Goal: Information Seeking & Learning: Learn about a topic

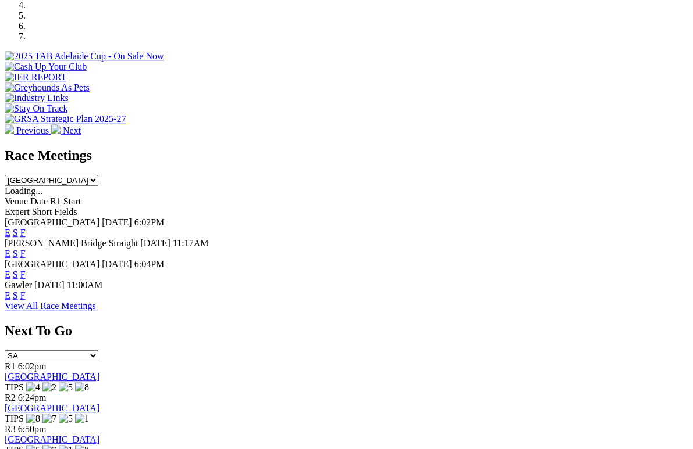
scroll to position [399, 0]
click at [63, 301] on div "View All Race Meetings" at bounding box center [346, 306] width 683 height 10
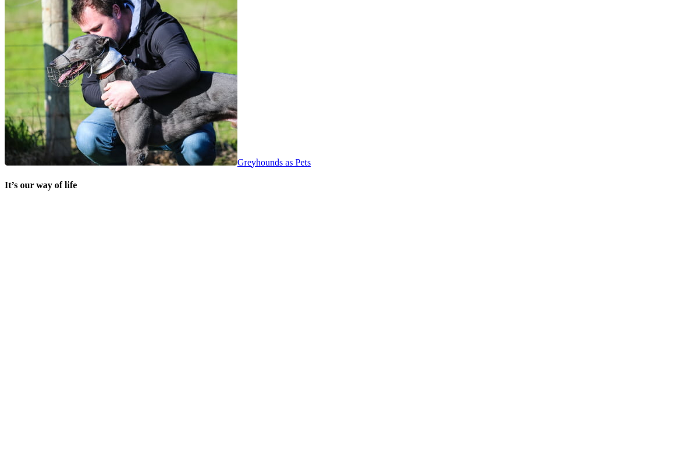
scroll to position [2267, 0]
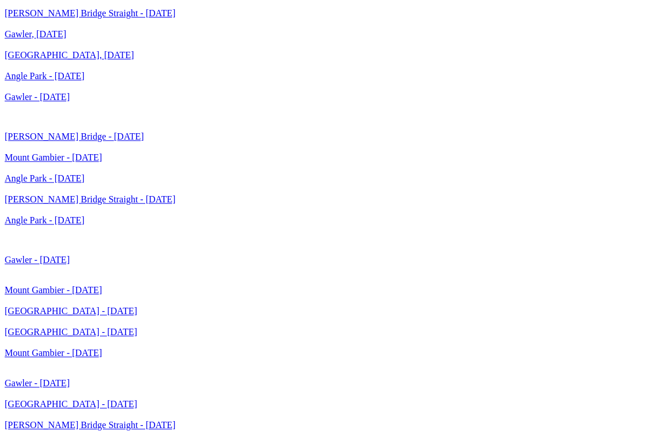
scroll to position [2821, 0]
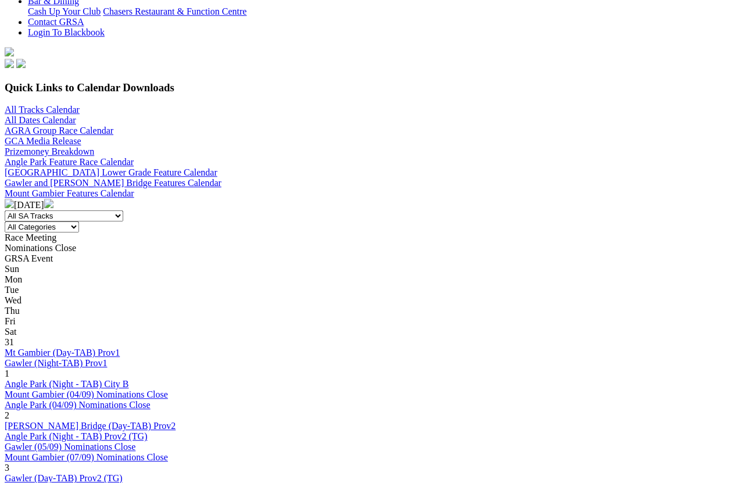
scroll to position [309, 0]
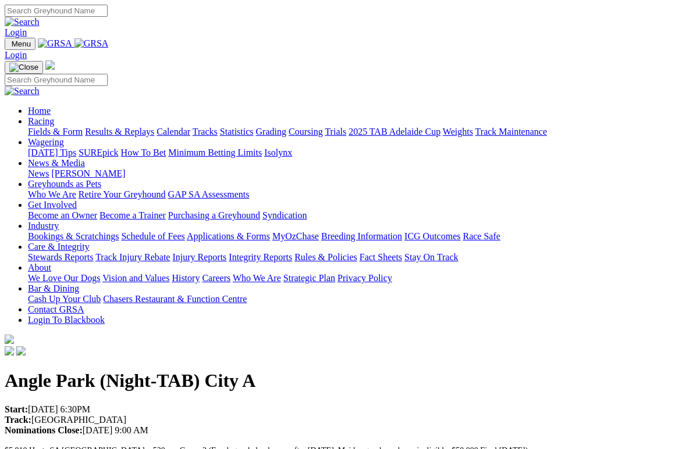
scroll to position [3, 0]
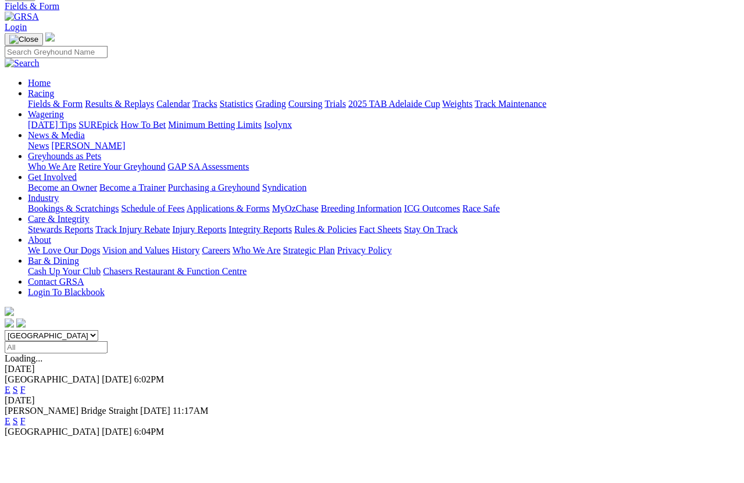
scroll to position [49, 0]
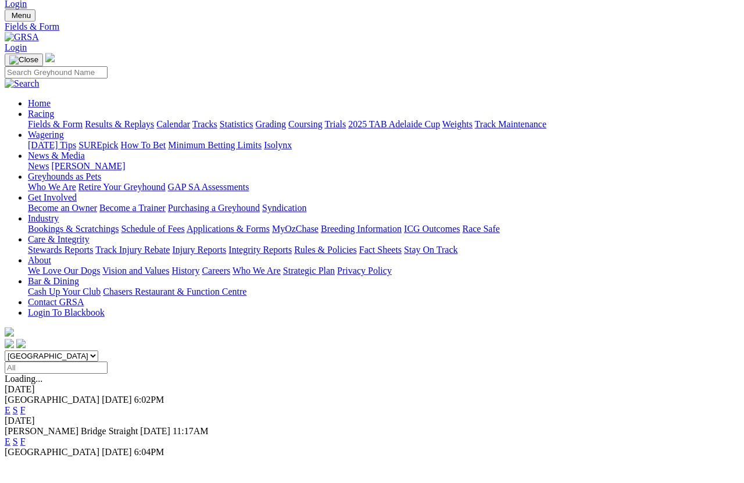
scroll to position [29, 0]
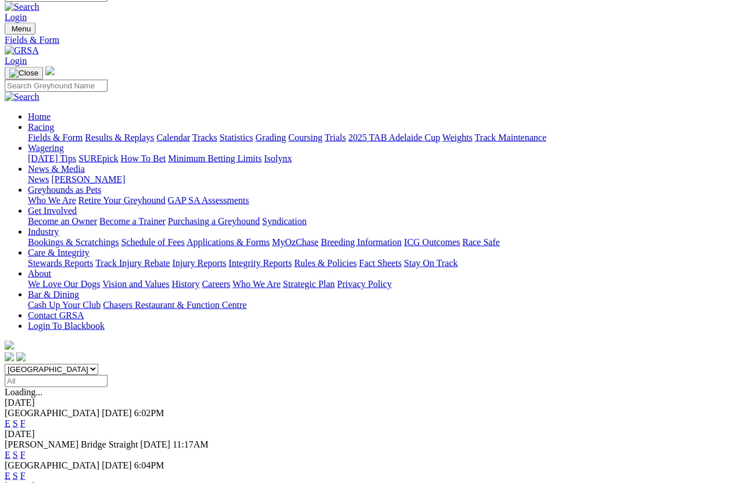
scroll to position [15, 0]
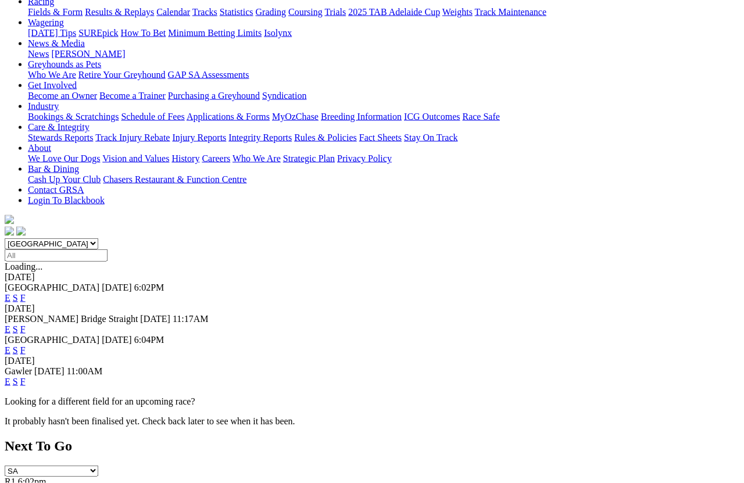
scroll to position [141, 0]
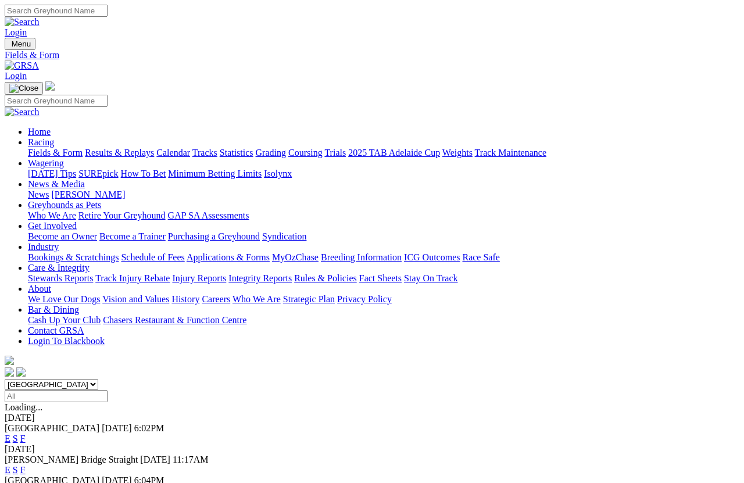
scroll to position [8, 0]
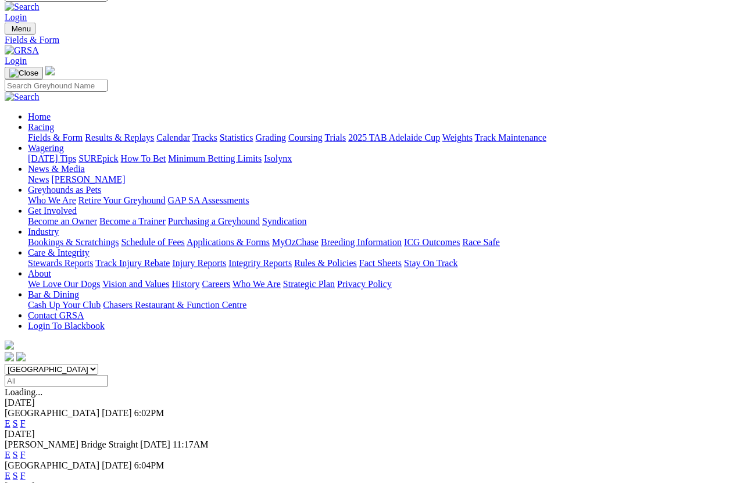
scroll to position [15, 0]
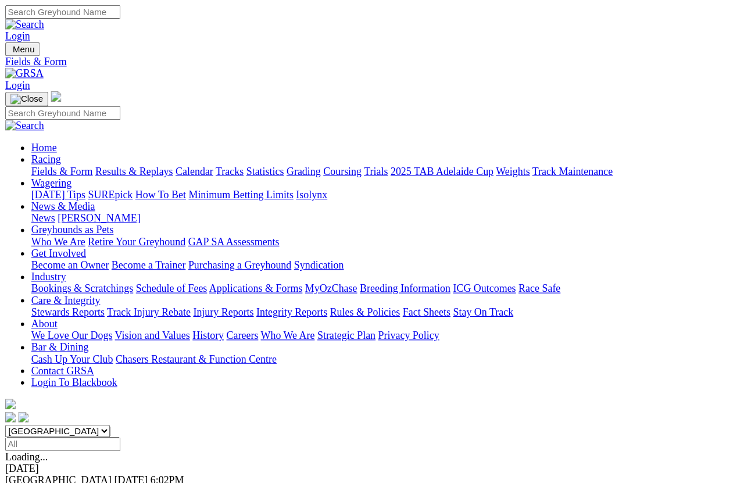
scroll to position [8, 0]
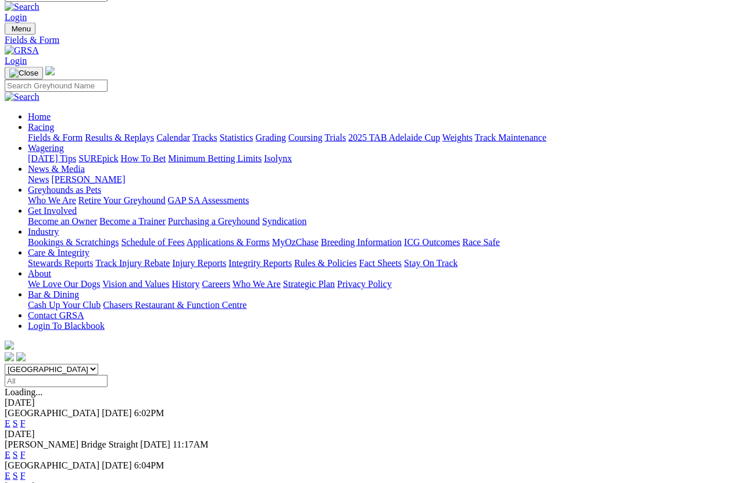
scroll to position [15, 0]
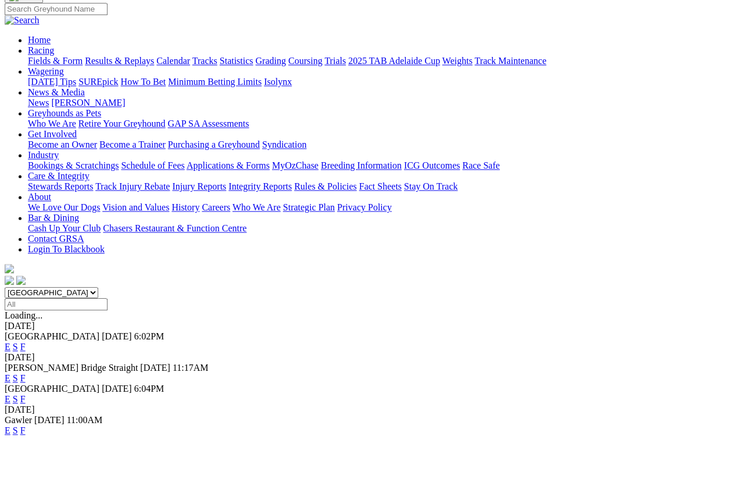
scroll to position [92, 0]
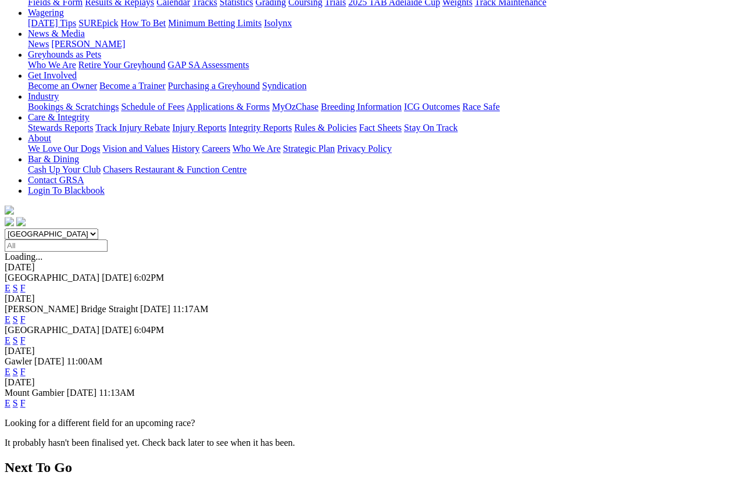
scroll to position [151, 0]
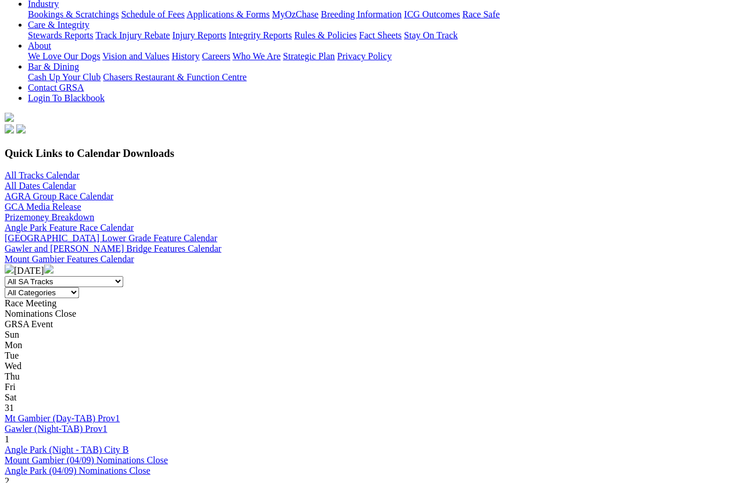
scroll to position [244, 0]
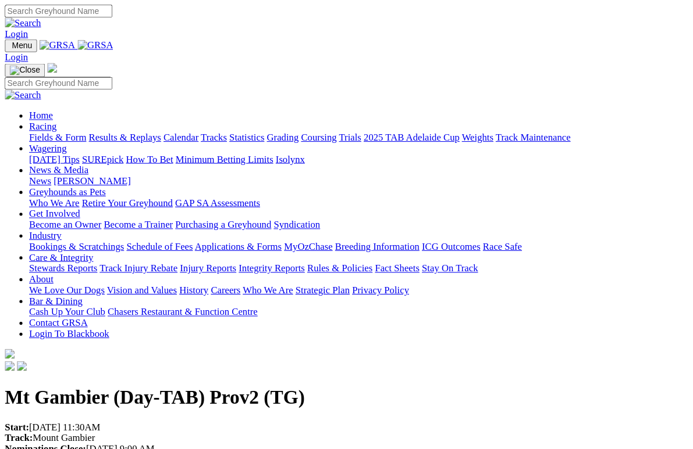
scroll to position [3, 0]
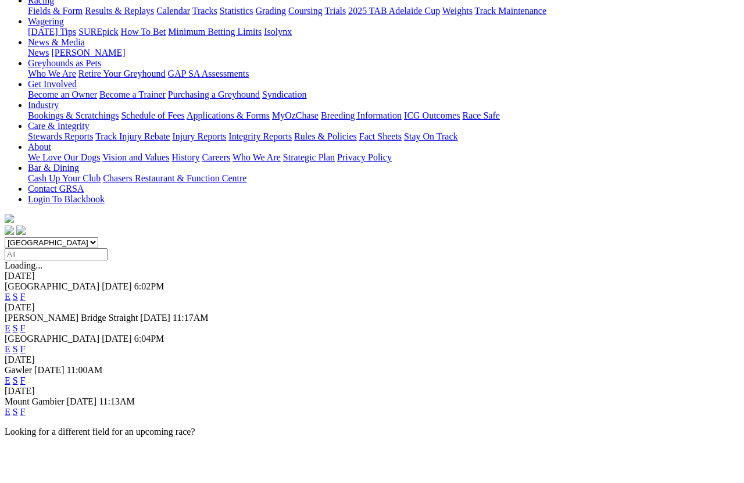
scroll to position [142, 0]
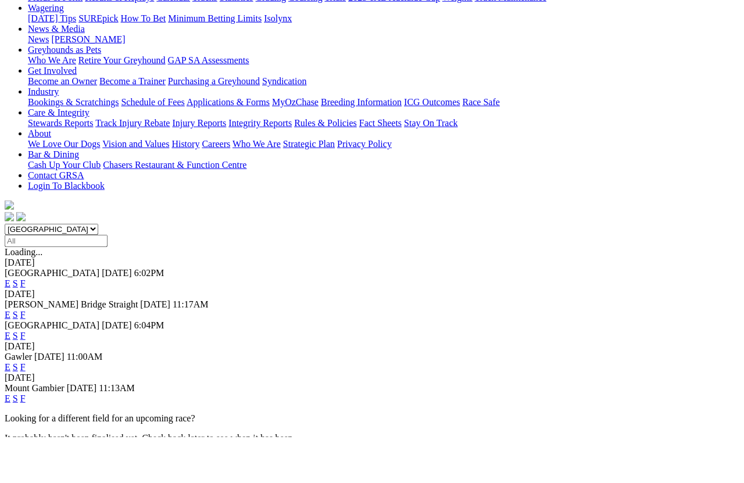
scroll to position [156, 0]
